Goal: Transaction & Acquisition: Purchase product/service

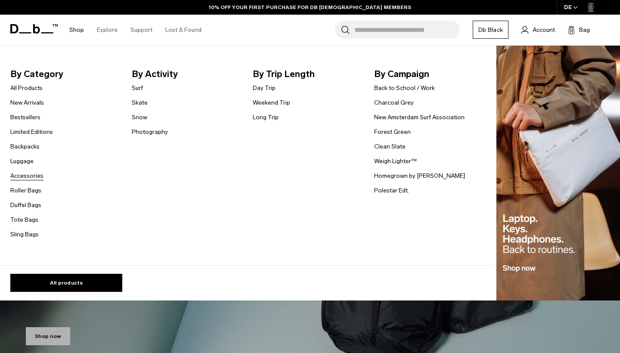
click at [26, 178] on link "Accessories" at bounding box center [26, 175] width 33 height 9
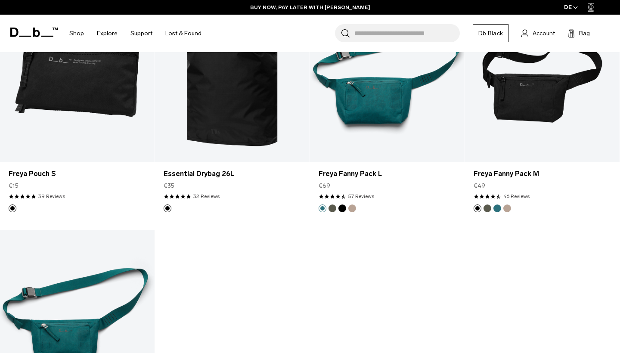
scroll to position [2374, 0]
